Goal: Task Accomplishment & Management: Manage account settings

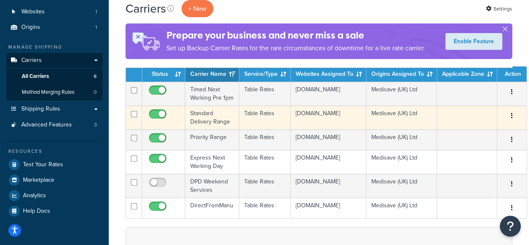
scroll to position [84, 0]
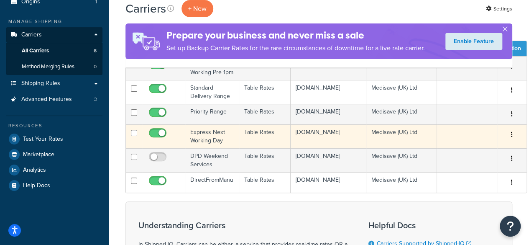
click at [171, 147] on td at bounding box center [163, 136] width 43 height 24
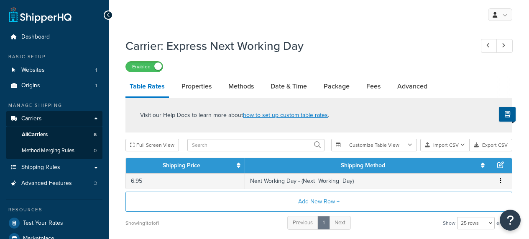
select select "25"
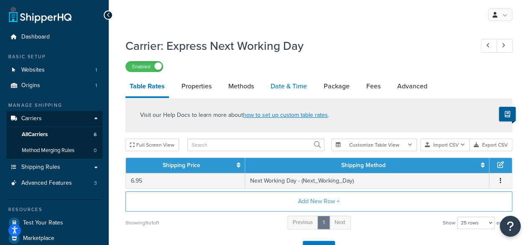
click at [282, 87] on link "Date & Time" at bounding box center [289, 86] width 45 height 20
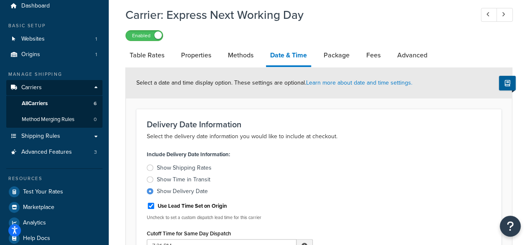
scroll to position [84, 0]
